Goal: Information Seeking & Learning: Find specific fact

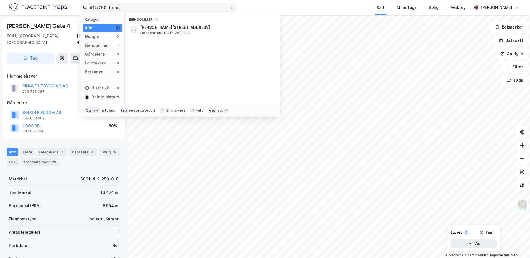
scroll to position [0, 0]
click at [86, 8] on label "412/250, trond" at bounding box center [157, 7] width 155 height 9
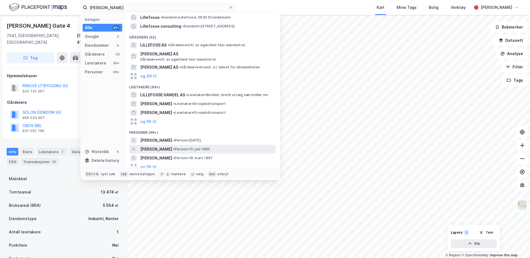
scroll to position [14, 0]
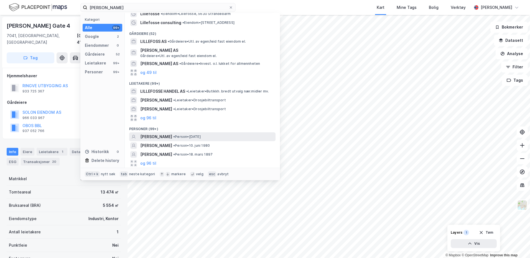
type input "[PERSON_NAME]"
click at [163, 136] on span "[PERSON_NAME]" at bounding box center [156, 137] width 32 height 7
